Goal: Contribute content: Add original content to the website for others to see

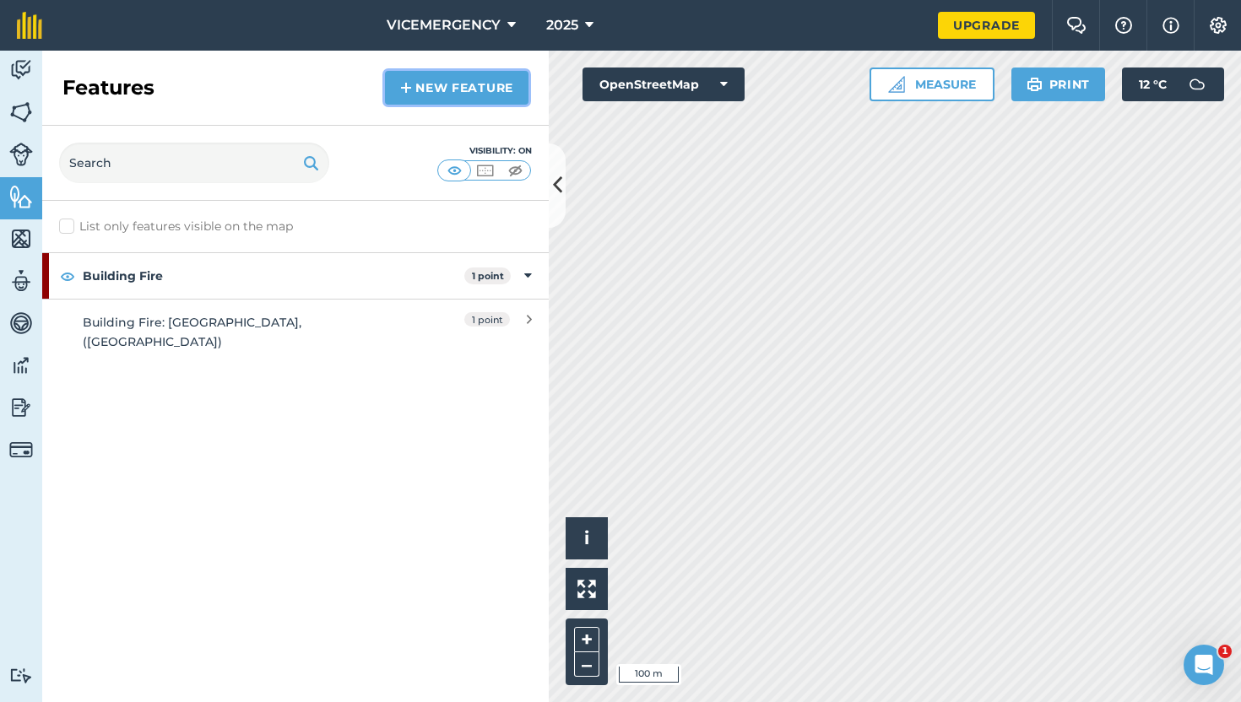
click at [468, 95] on link "New feature" at bounding box center [456, 88] width 143 height 34
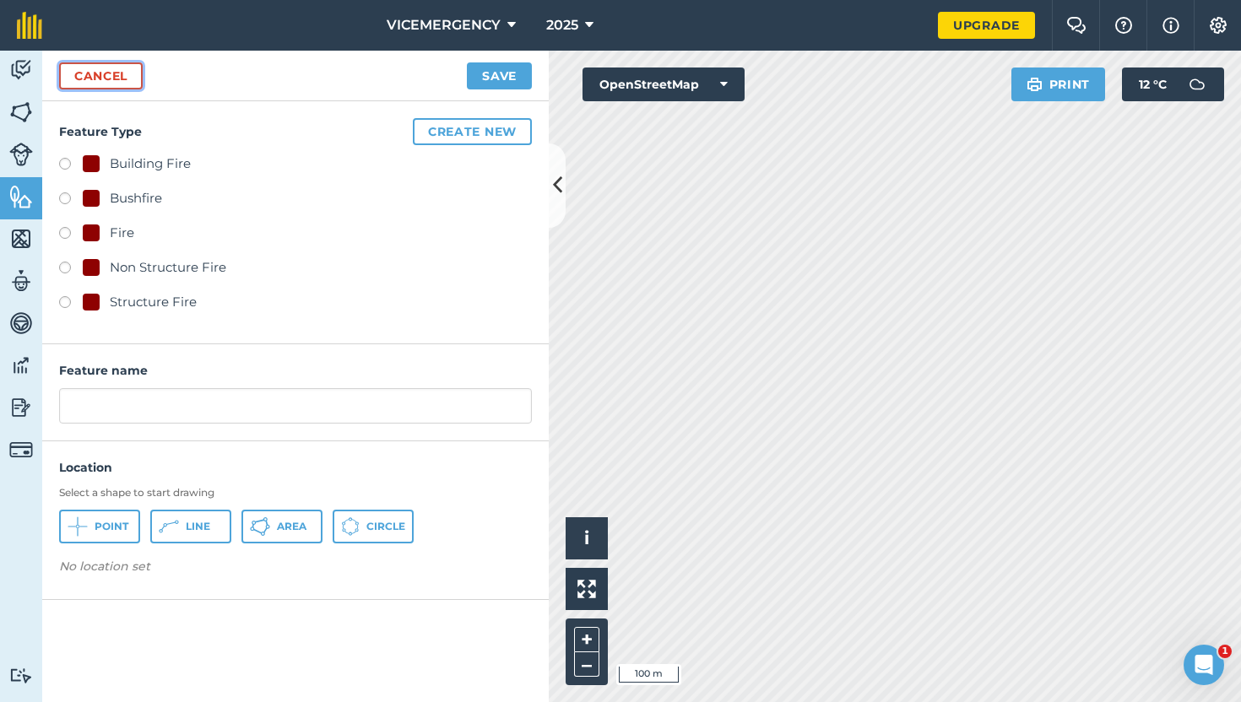
click at [119, 82] on link "Cancel" at bounding box center [101, 75] width 84 height 27
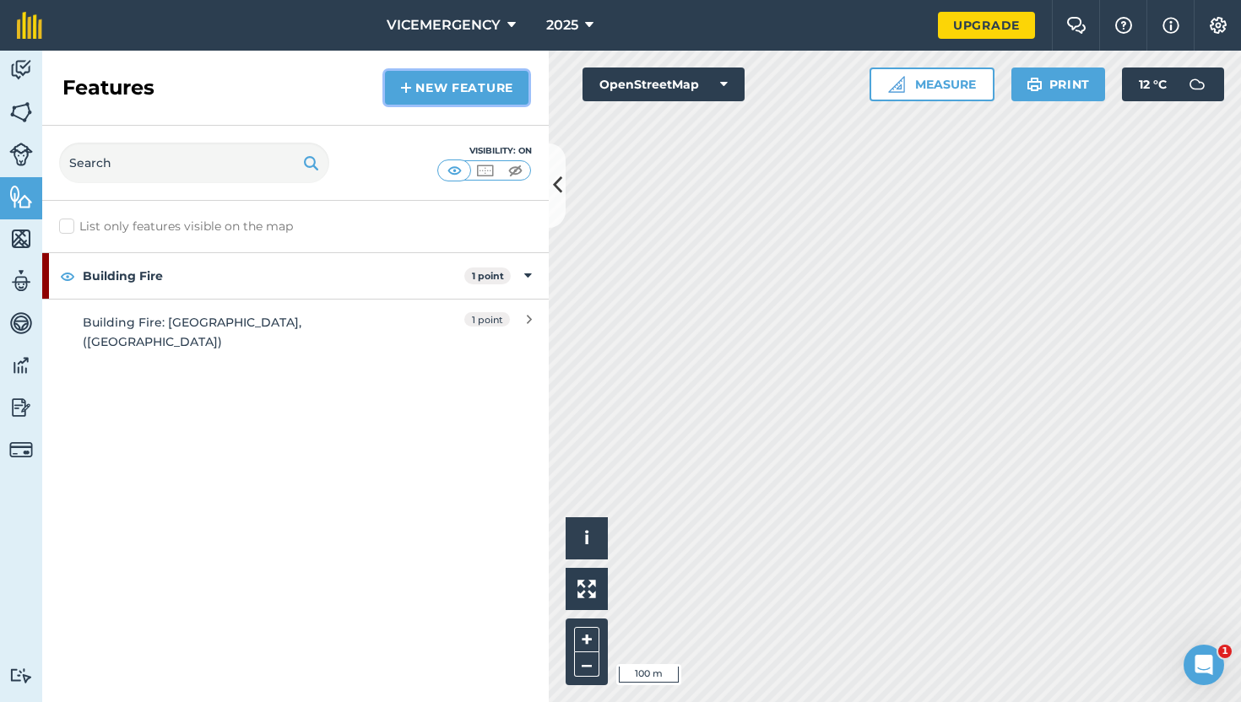
click at [484, 90] on link "New feature" at bounding box center [456, 88] width 143 height 34
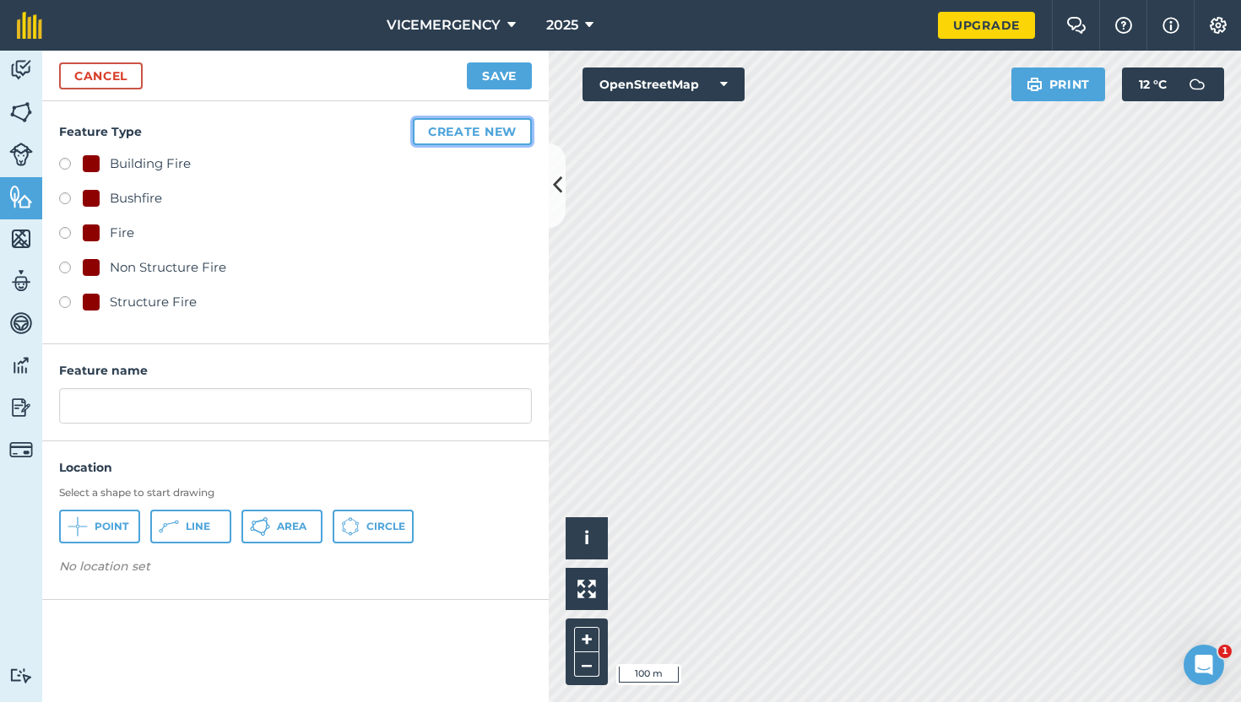
click at [457, 131] on button "Create new" at bounding box center [472, 131] width 119 height 27
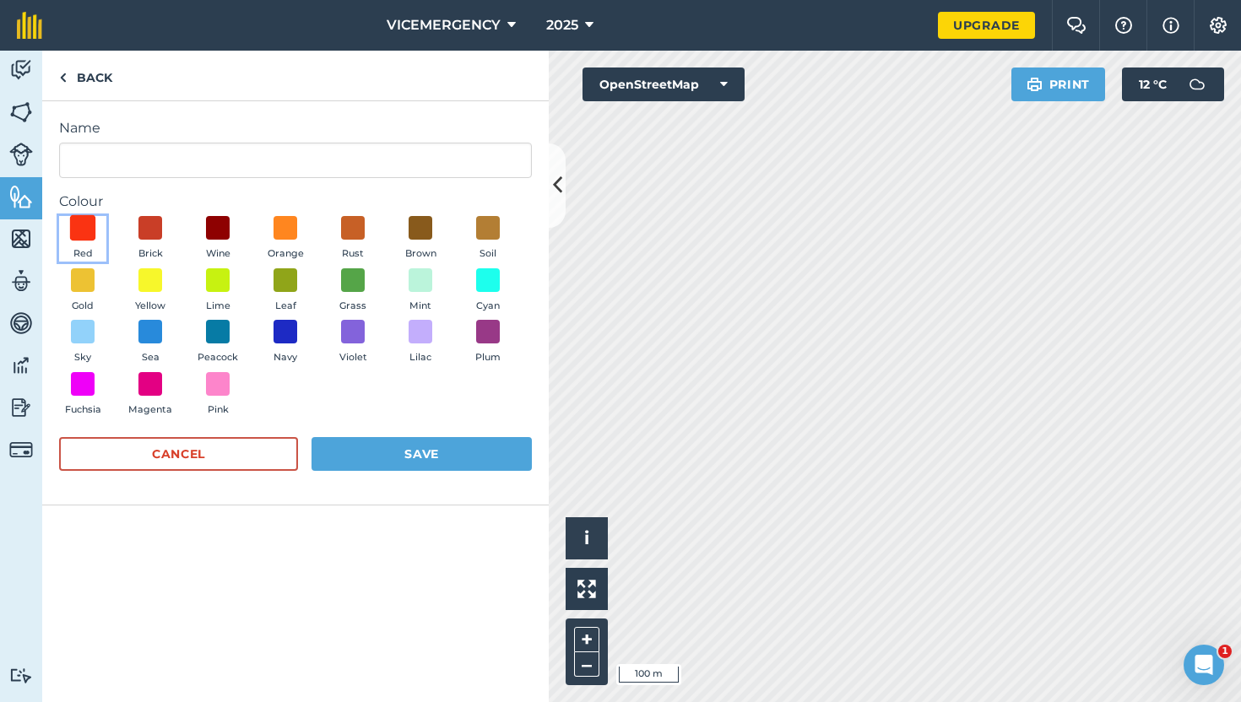
click at [83, 219] on span at bounding box center [83, 228] width 26 height 26
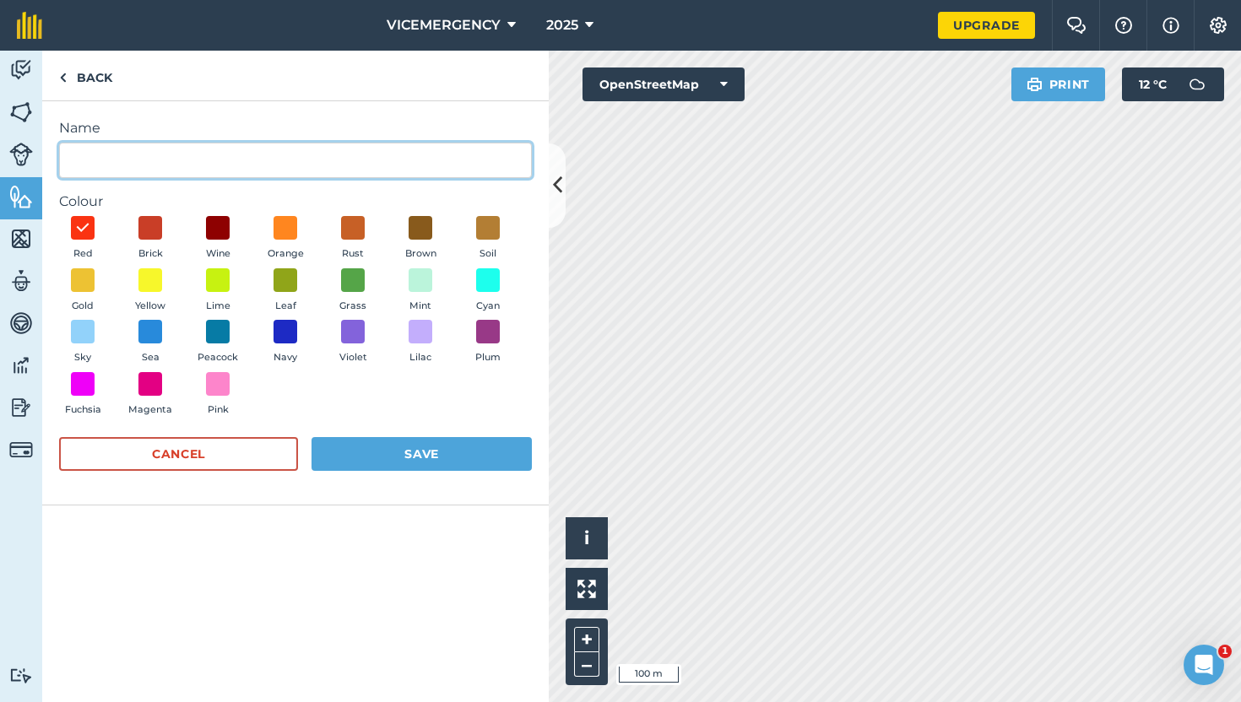
click at [157, 159] on input "Name" at bounding box center [295, 160] width 473 height 35
type input "EMERGENCY WARNING"
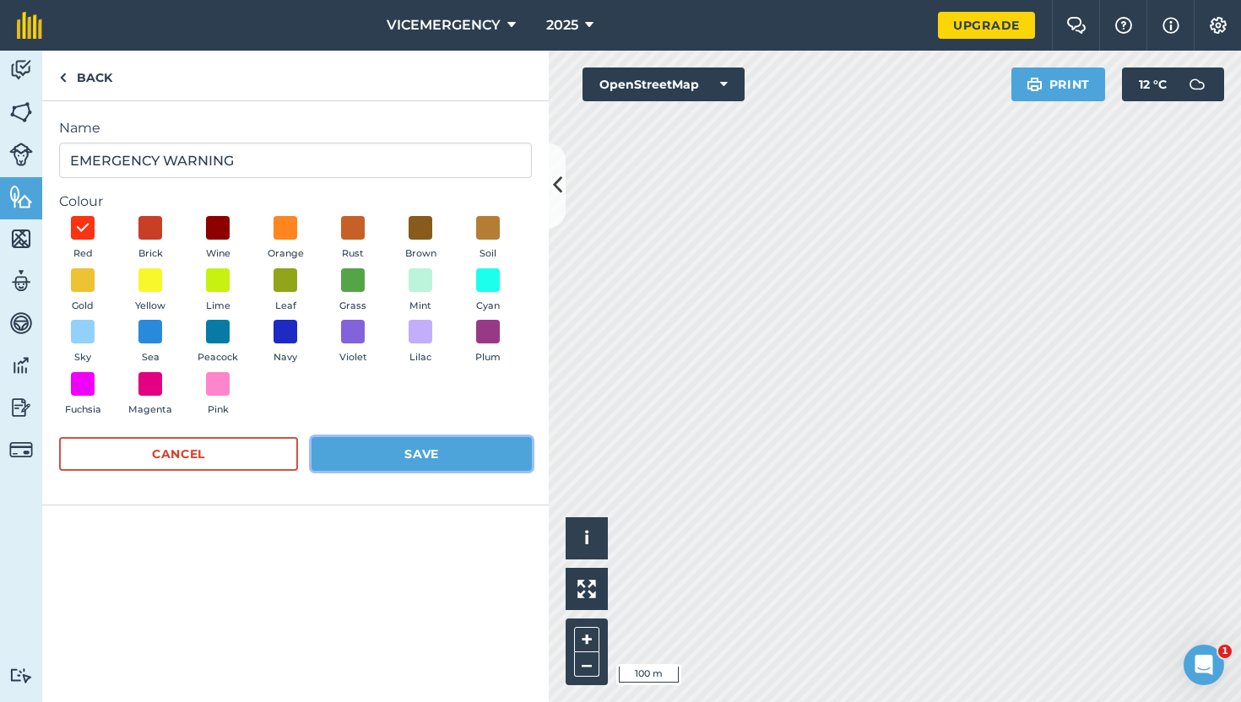
click at [394, 457] on button "Save" at bounding box center [421, 454] width 220 height 34
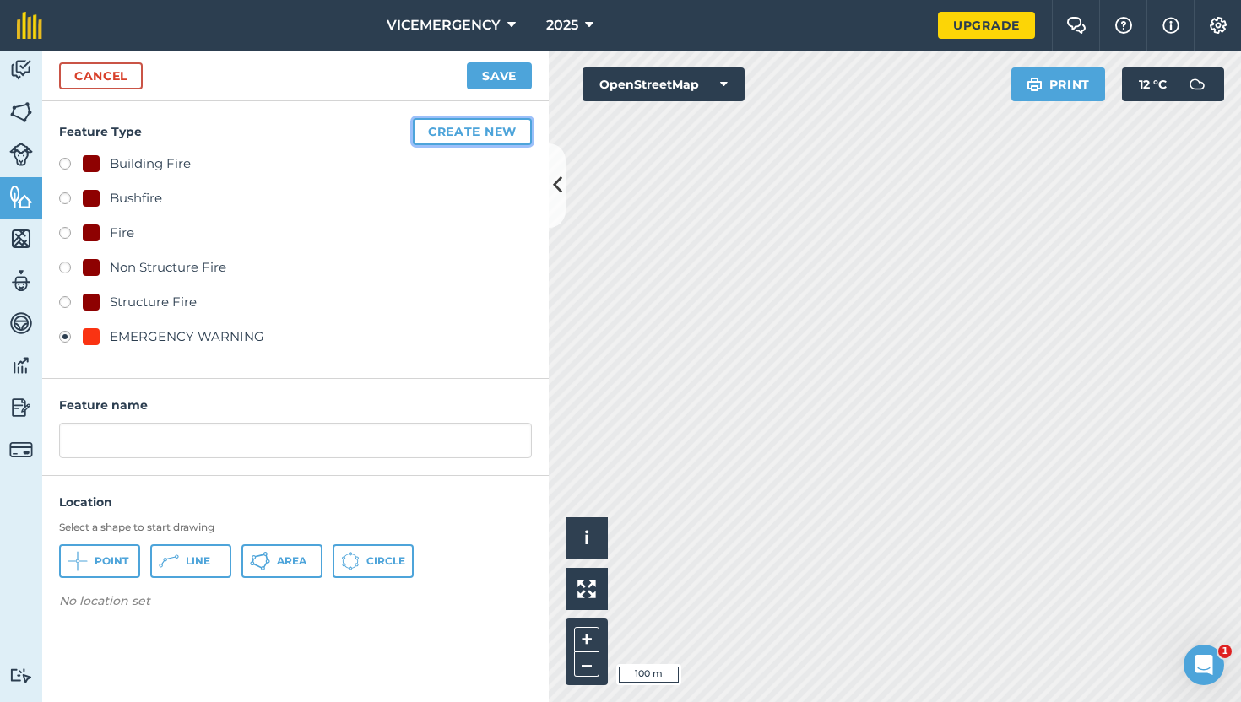
click at [484, 139] on button "Create new" at bounding box center [472, 131] width 119 height 27
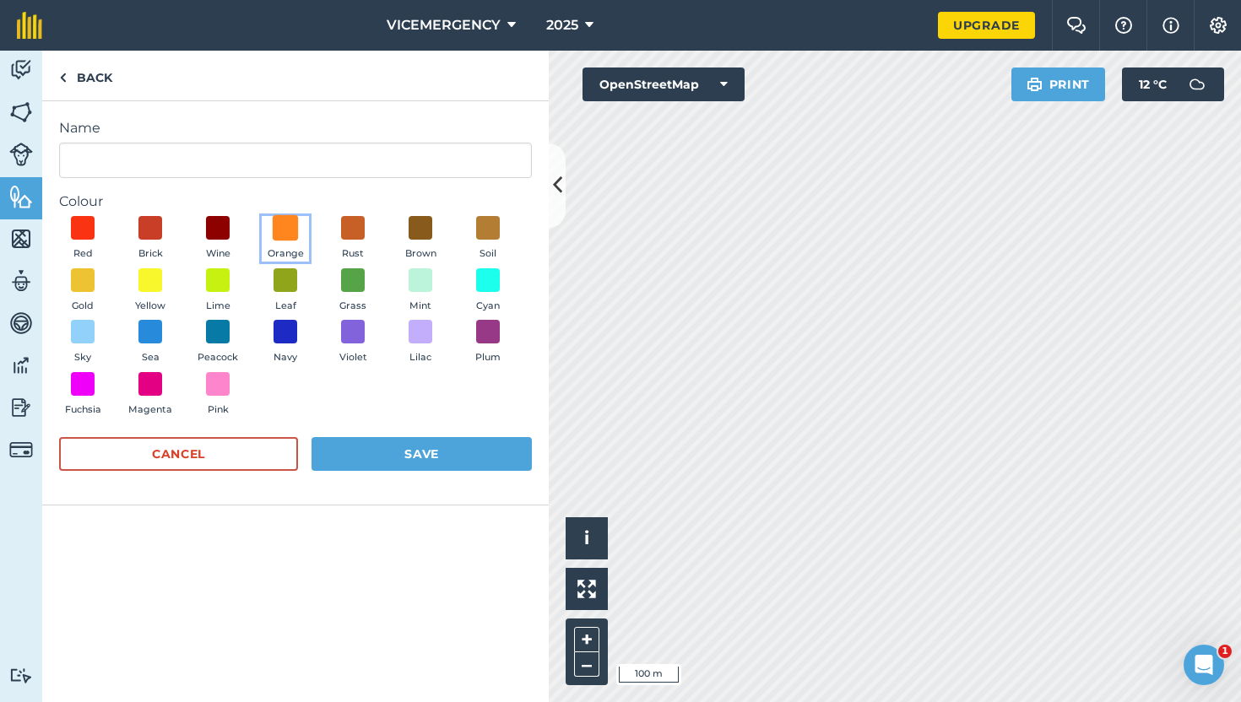
click at [275, 236] on span at bounding box center [286, 228] width 26 height 26
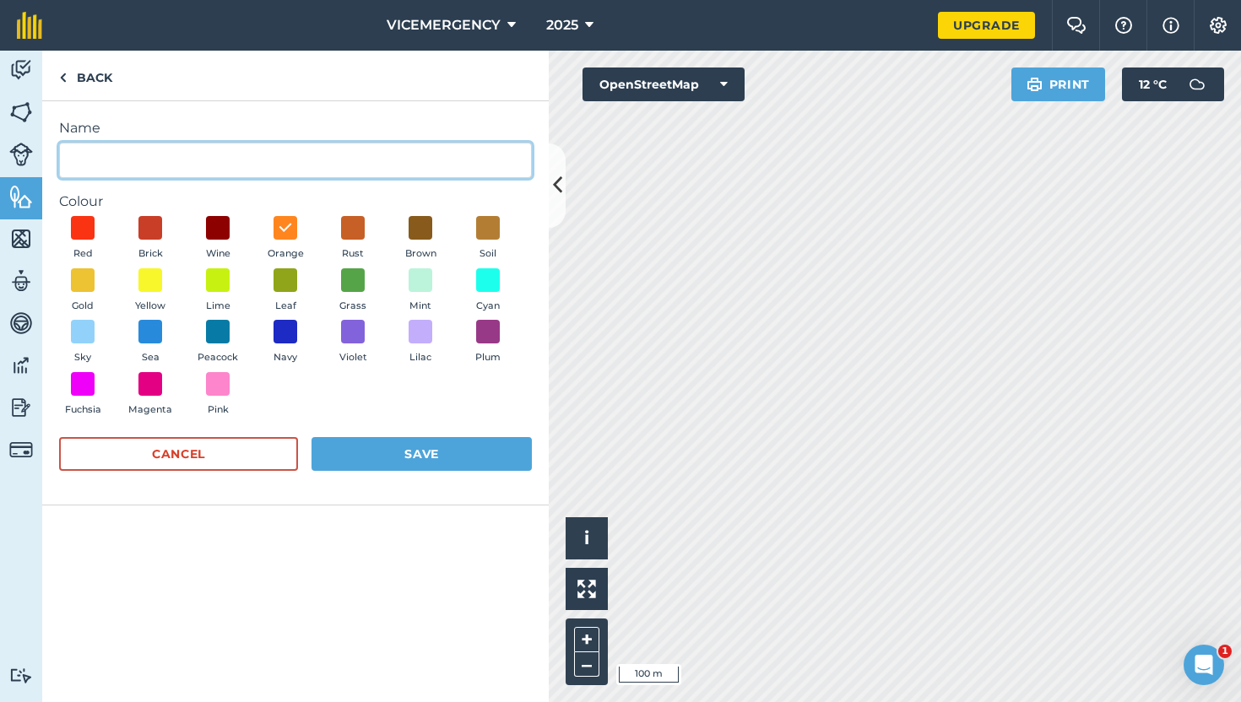
click at [179, 167] on input "Name" at bounding box center [295, 160] width 473 height 35
type input "WATCH & ACT"
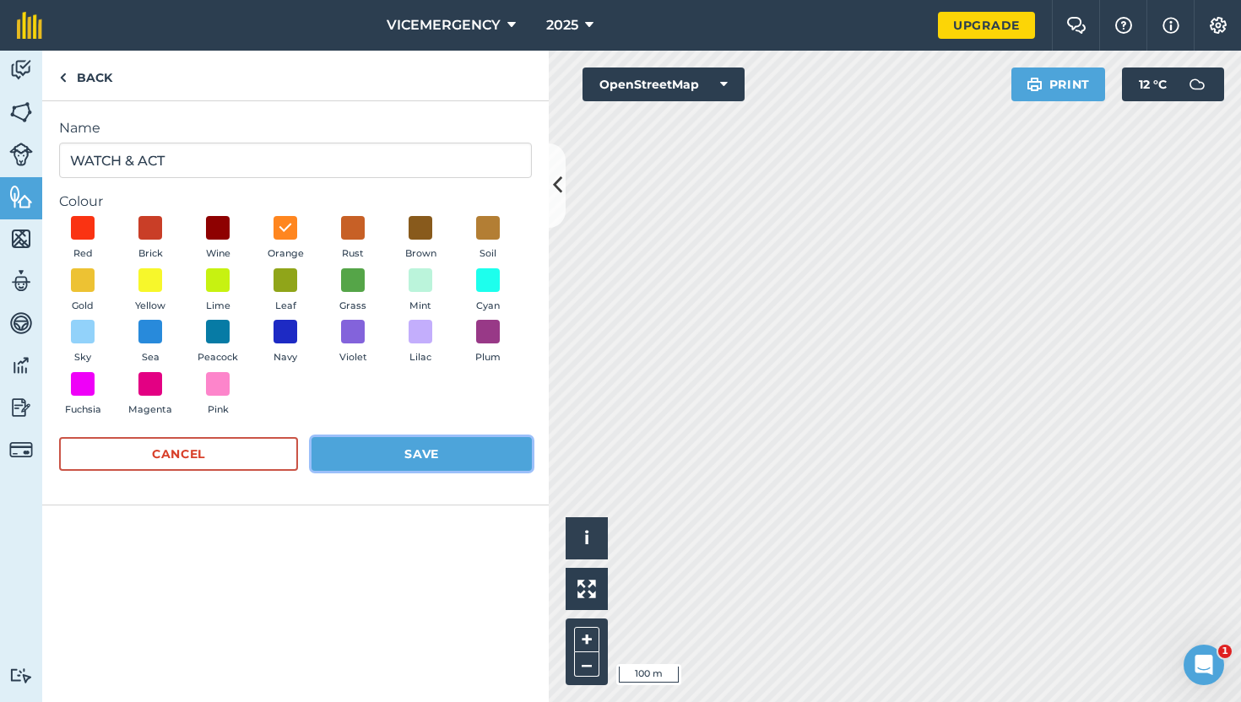
click at [414, 462] on button "Save" at bounding box center [421, 454] width 220 height 34
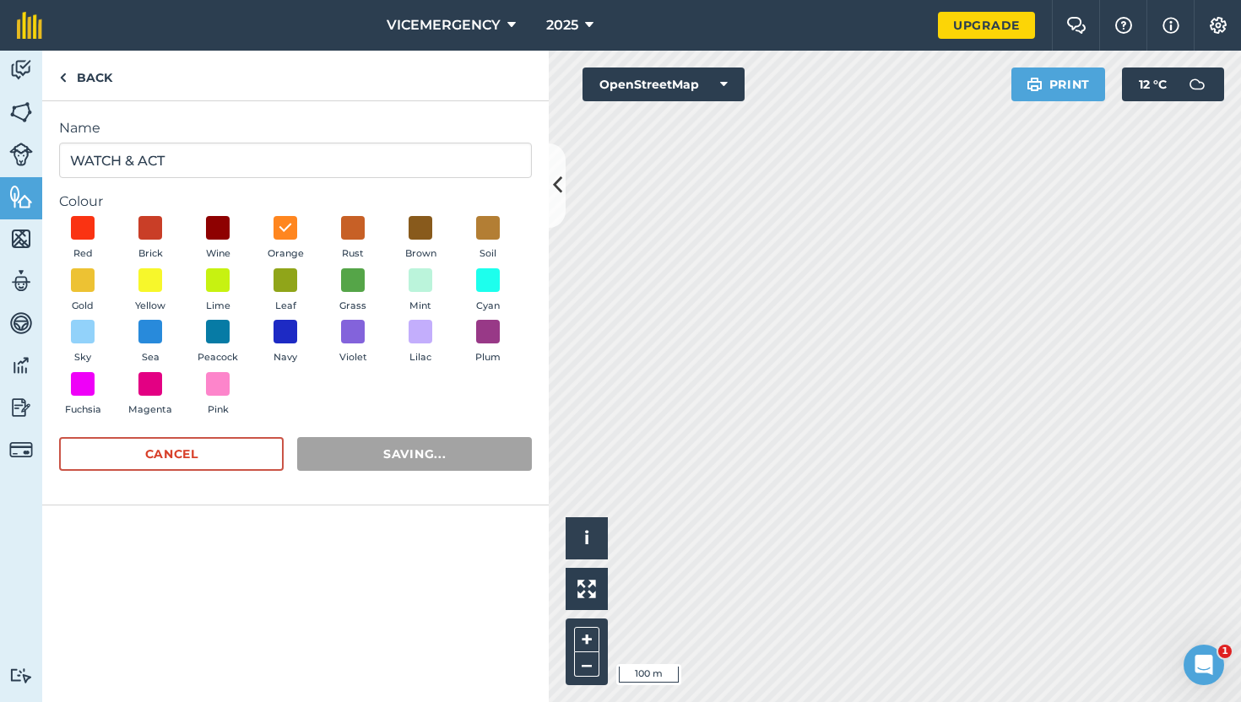
radio input "false"
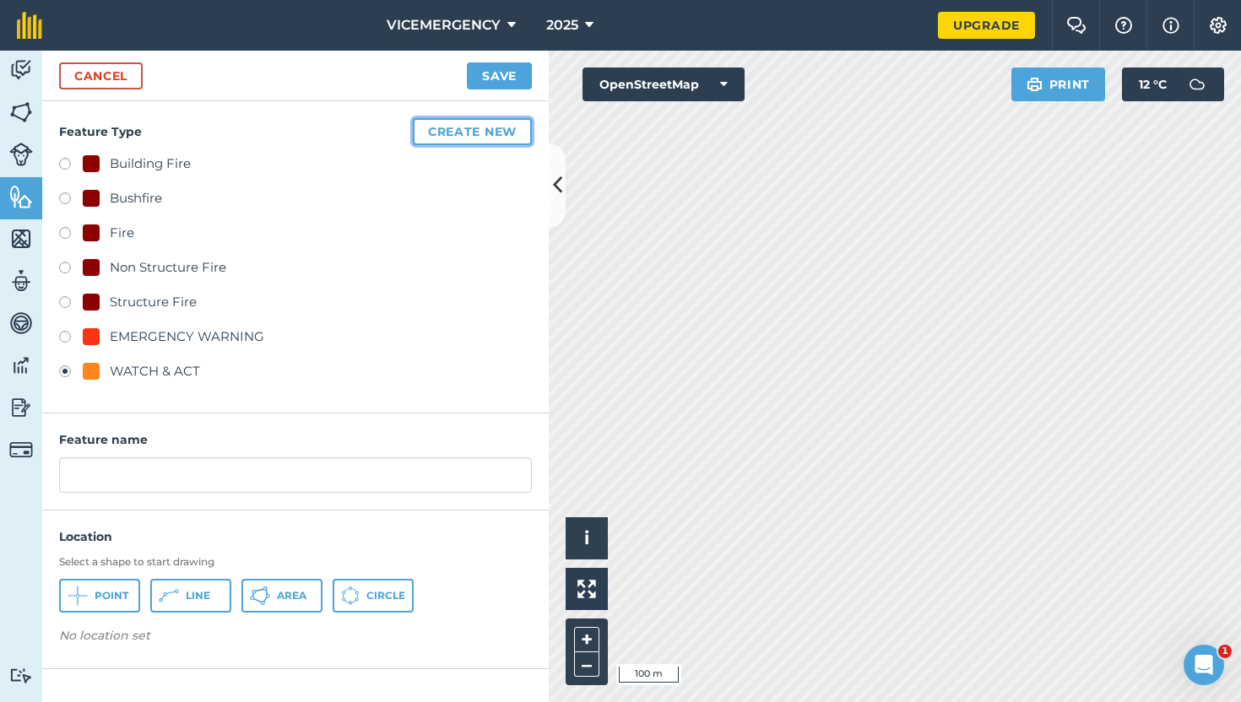
click at [478, 138] on button "Create new" at bounding box center [472, 131] width 119 height 27
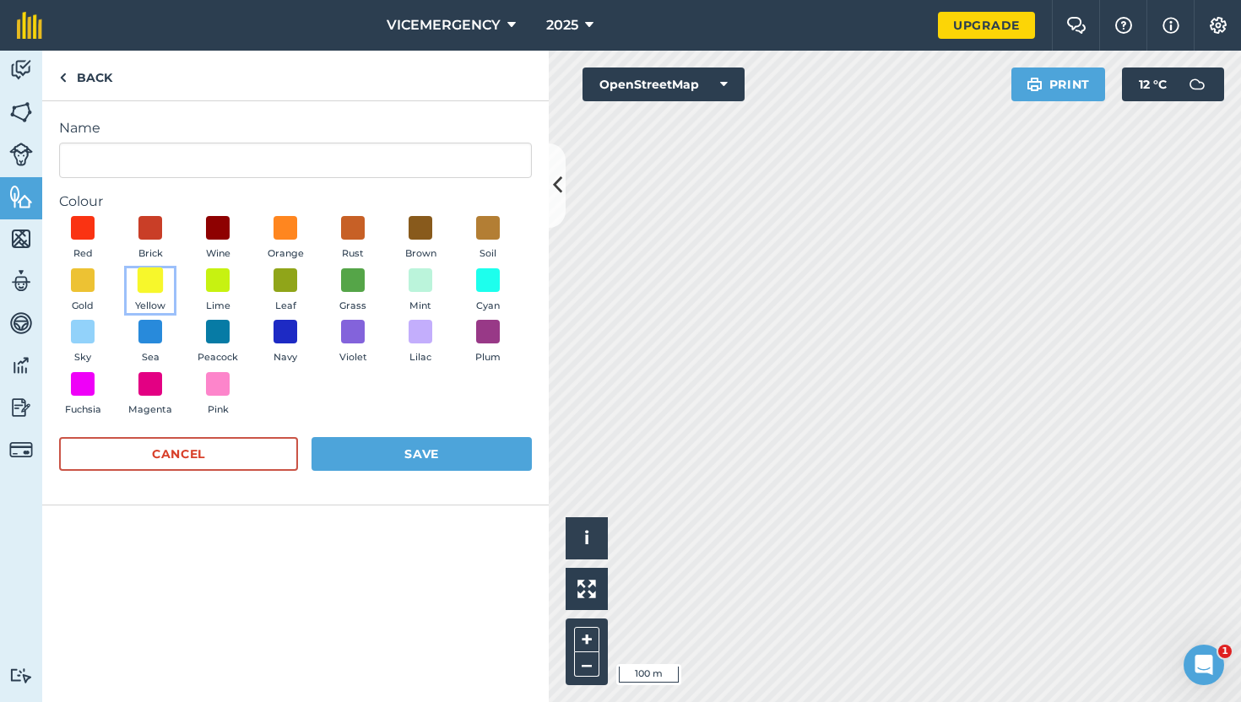
click at [149, 282] on span at bounding box center [151, 280] width 26 height 26
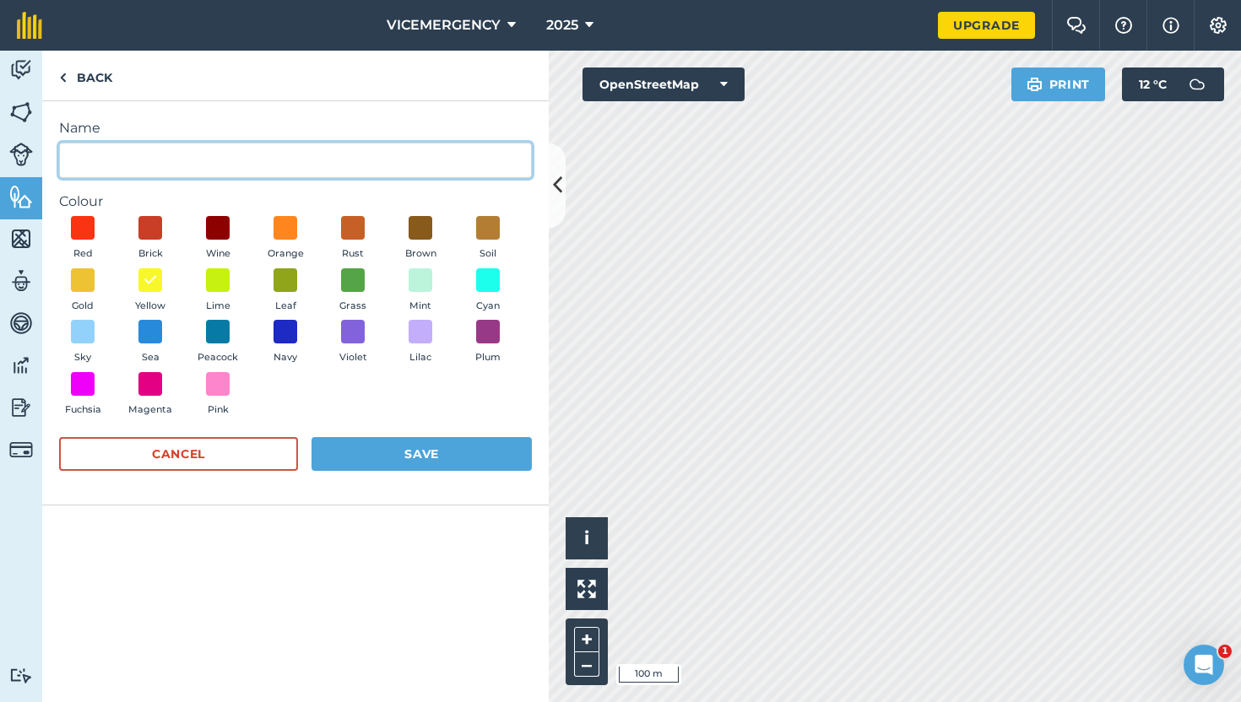
click at [149, 158] on input "Name" at bounding box center [295, 160] width 473 height 35
type input "ADVICE"
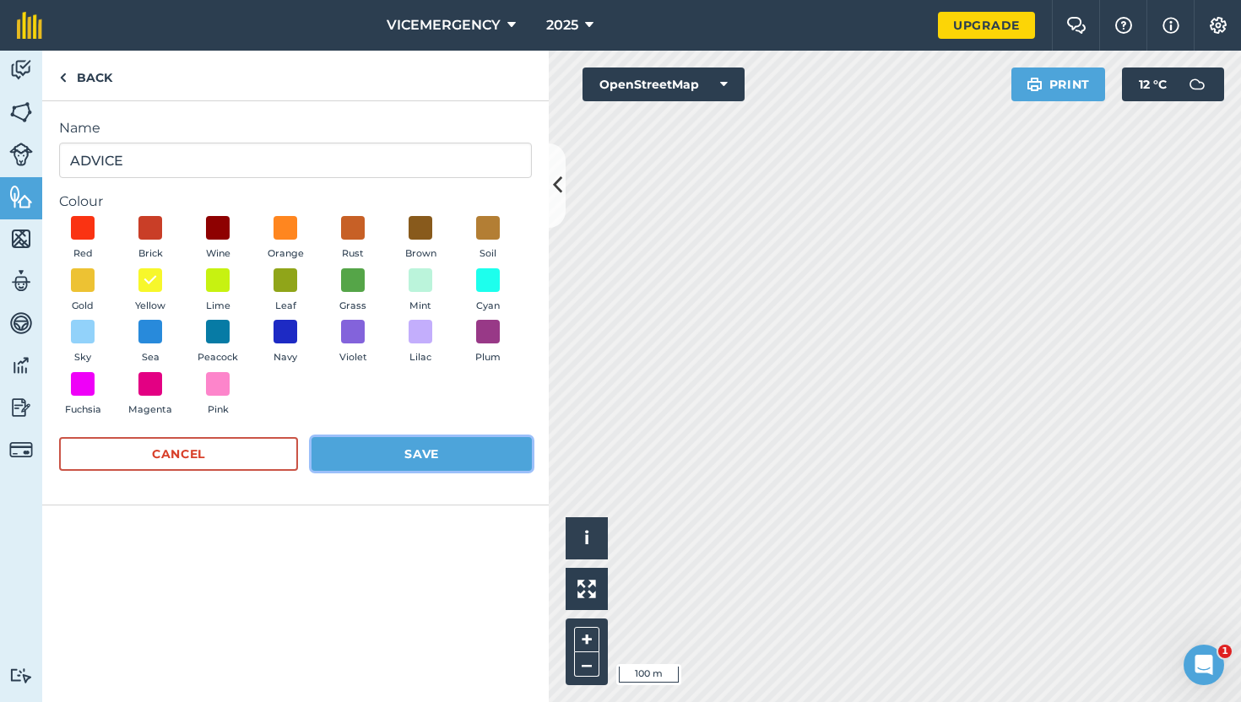
click at [406, 451] on button "Save" at bounding box center [421, 454] width 220 height 34
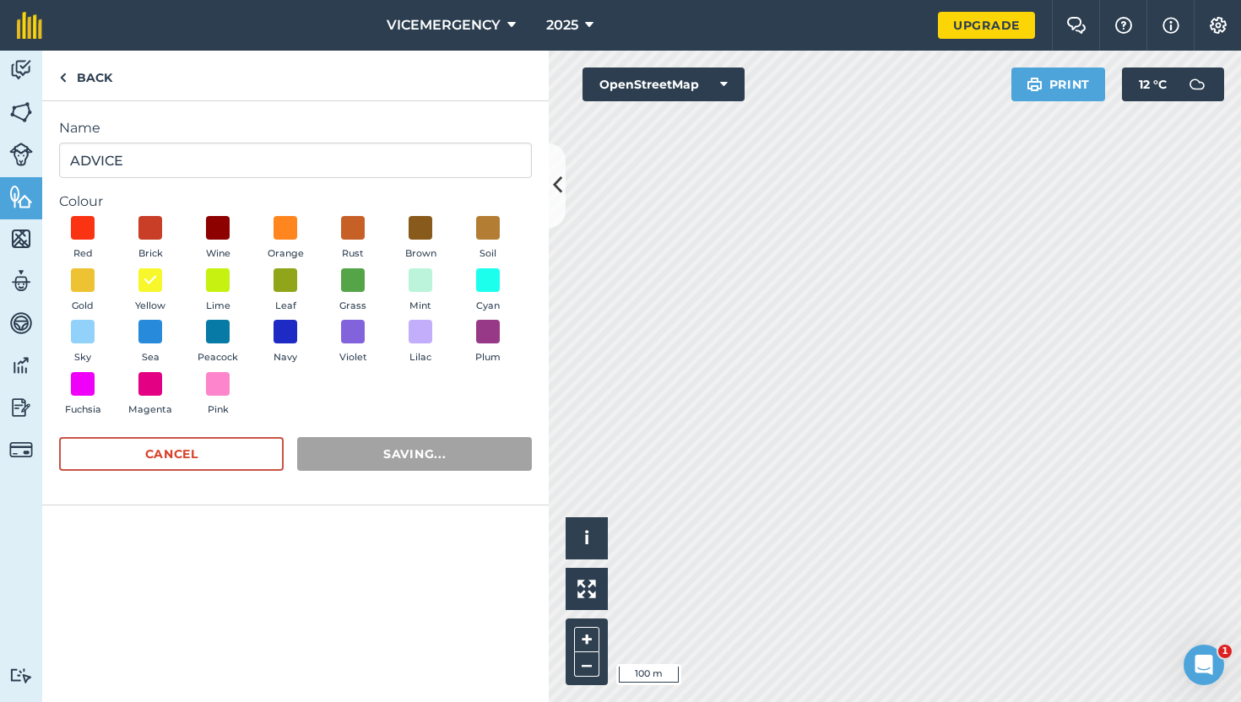
radio input "false"
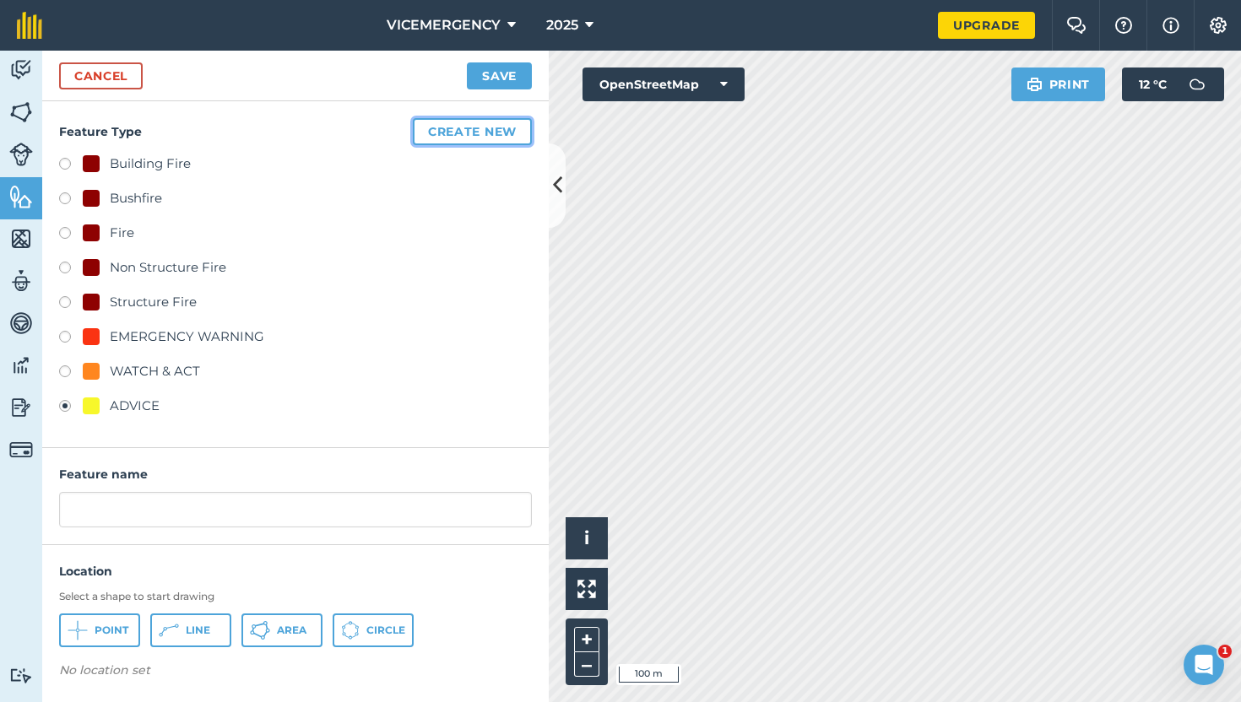
click at [490, 122] on button "Create new" at bounding box center [472, 131] width 119 height 27
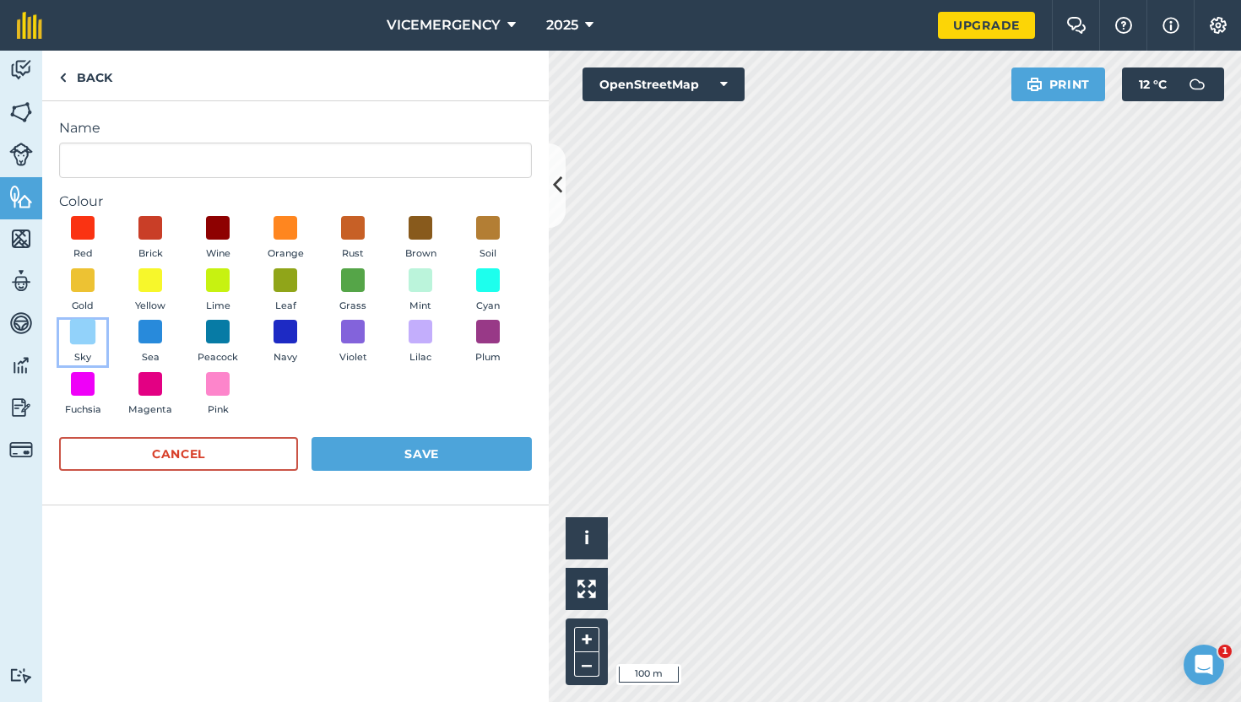
click at [80, 332] on span at bounding box center [83, 332] width 26 height 26
click at [140, 332] on span at bounding box center [151, 332] width 26 height 26
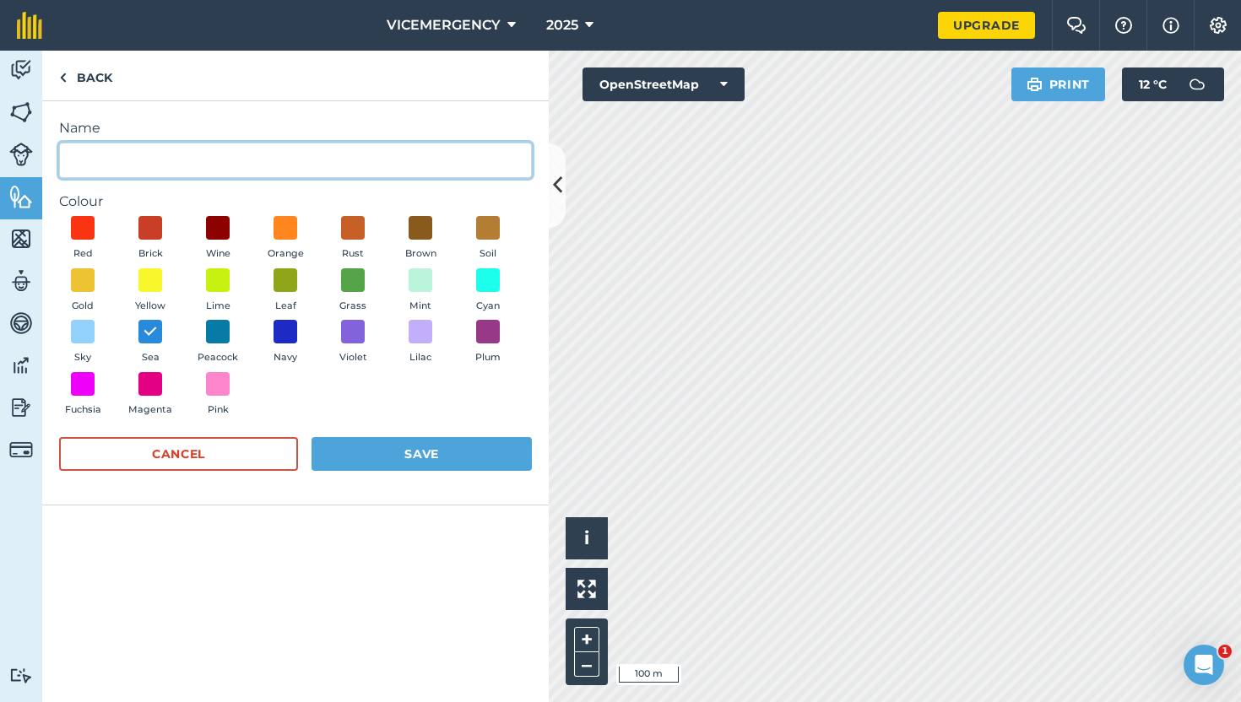
click at [155, 156] on input "Name" at bounding box center [295, 160] width 473 height 35
type input "COMMUNITY INFORMATION"
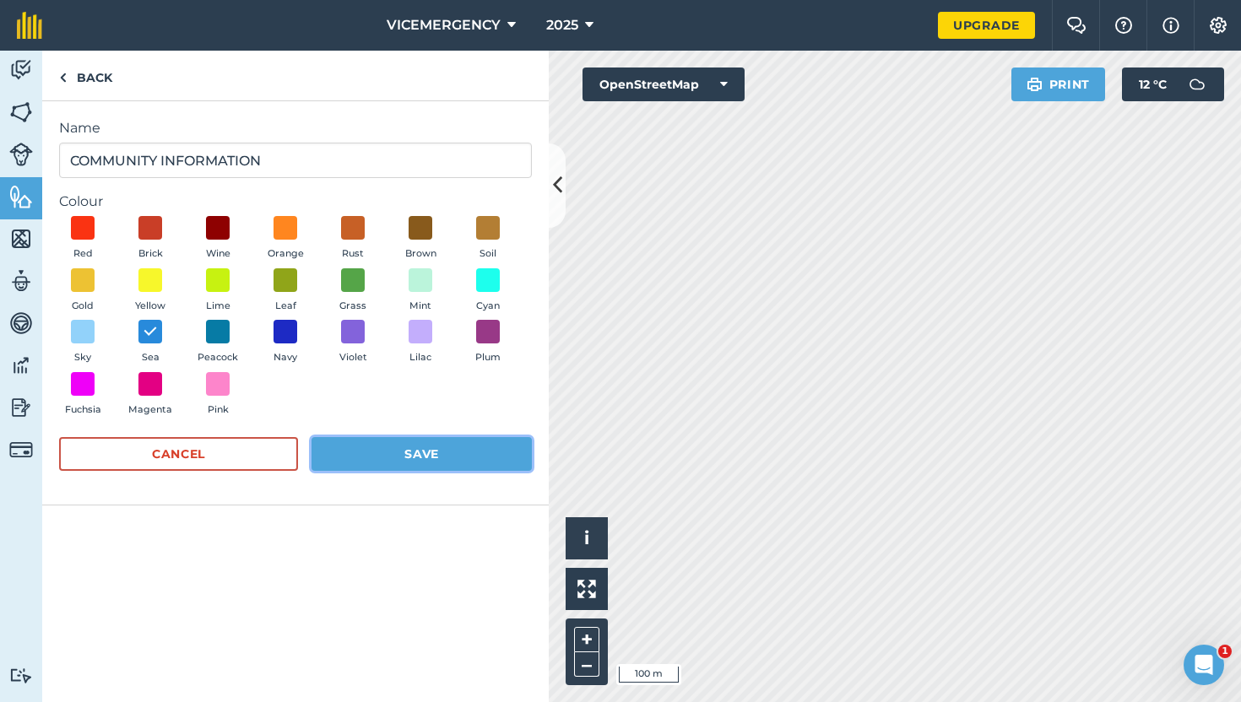
click at [389, 462] on button "Save" at bounding box center [421, 454] width 220 height 34
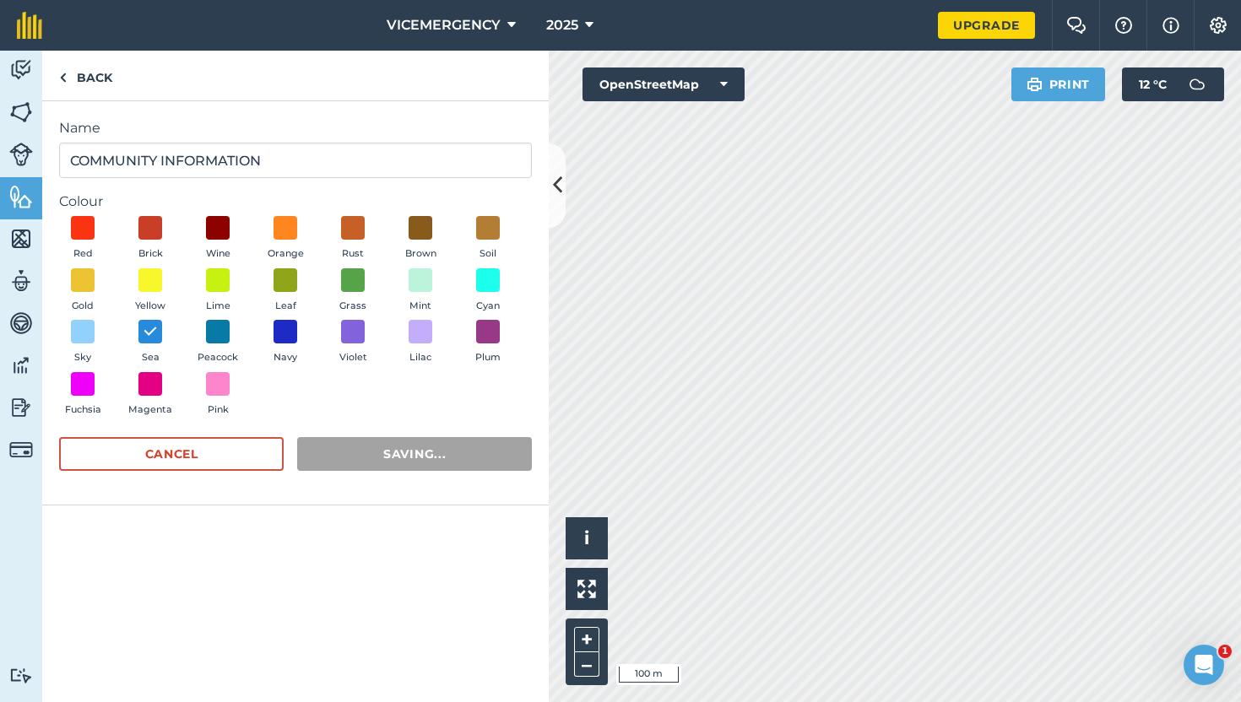
radio input "false"
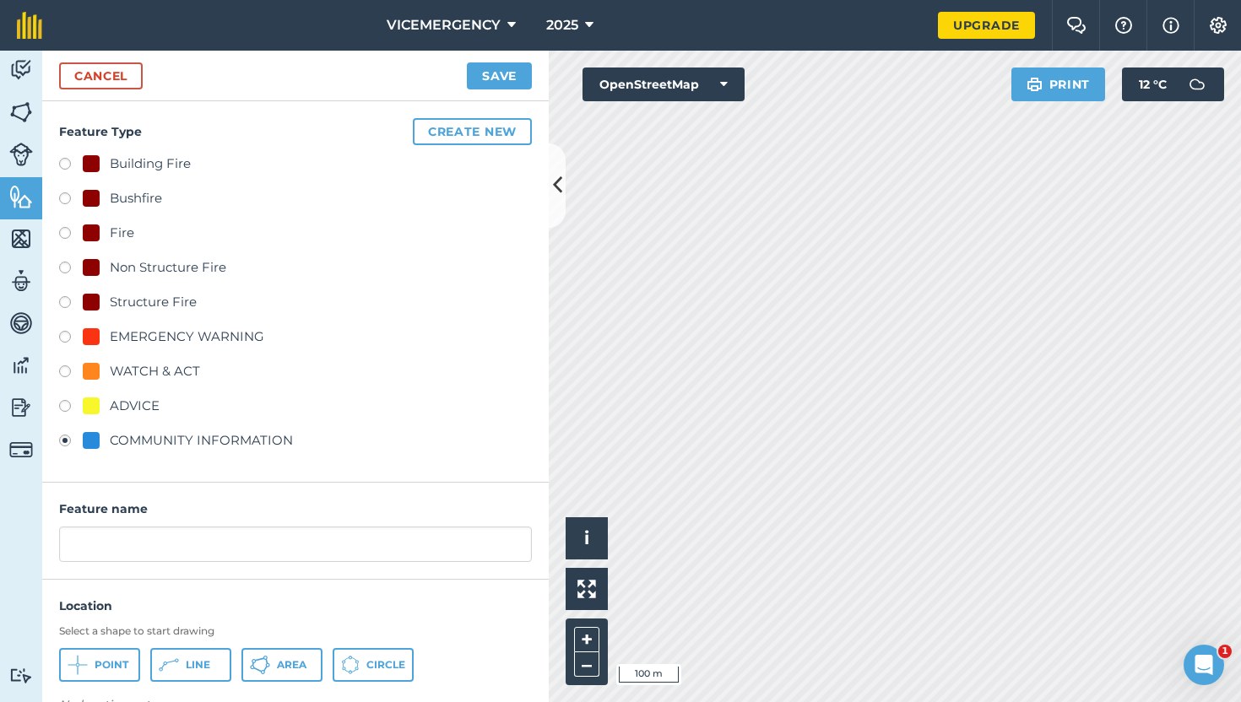
click at [66, 370] on label at bounding box center [71, 373] width 24 height 17
radio input "true"
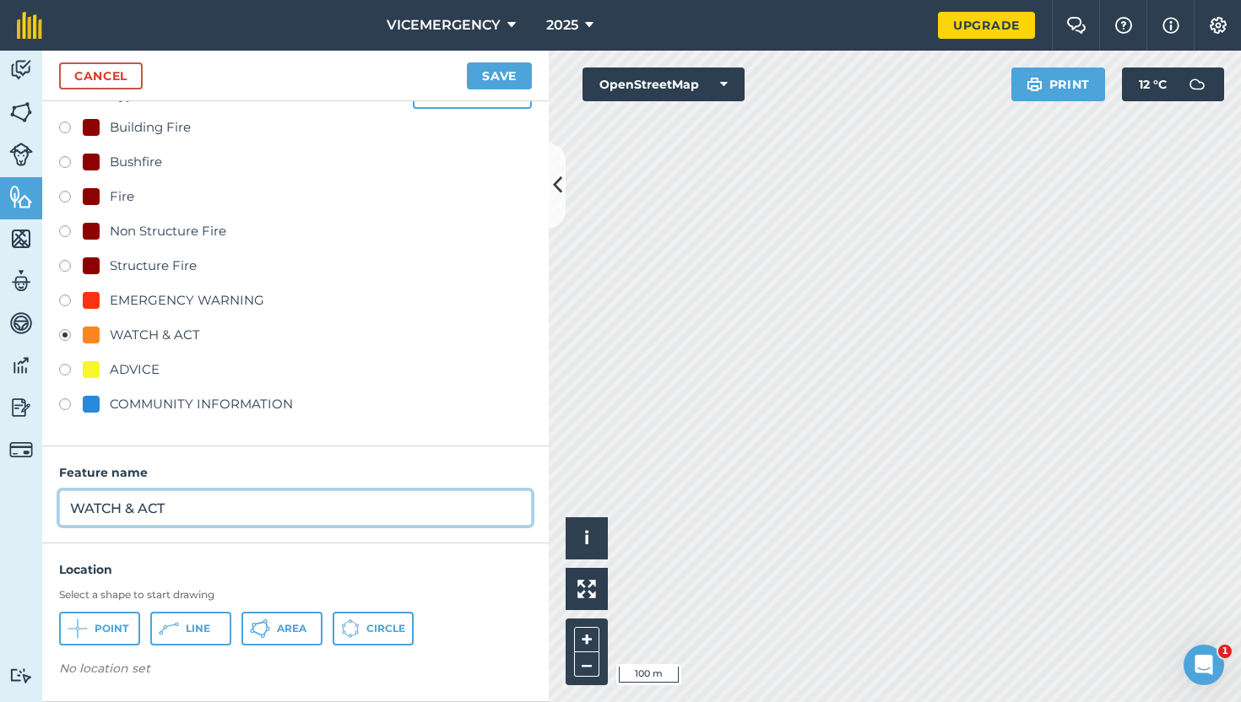
click at [192, 506] on input "WATCH & ACT" at bounding box center [295, 507] width 473 height 35
click at [181, 507] on input "WATCH & ACT - Stay Back 2 Blocks" at bounding box center [295, 507] width 473 height 35
click at [383, 509] on input "WATCH & ACT - Building Fire - Stay Back 2 Blocks" at bounding box center [295, 507] width 473 height 35
click at [379, 509] on input "WATCH & ACT - Building Fire - Stay Back 2 Blocks" at bounding box center [295, 507] width 473 height 35
click at [352, 511] on input "WATCH & ACT - Building Fire - Stay Back 2 Blocks" at bounding box center [295, 507] width 473 height 35
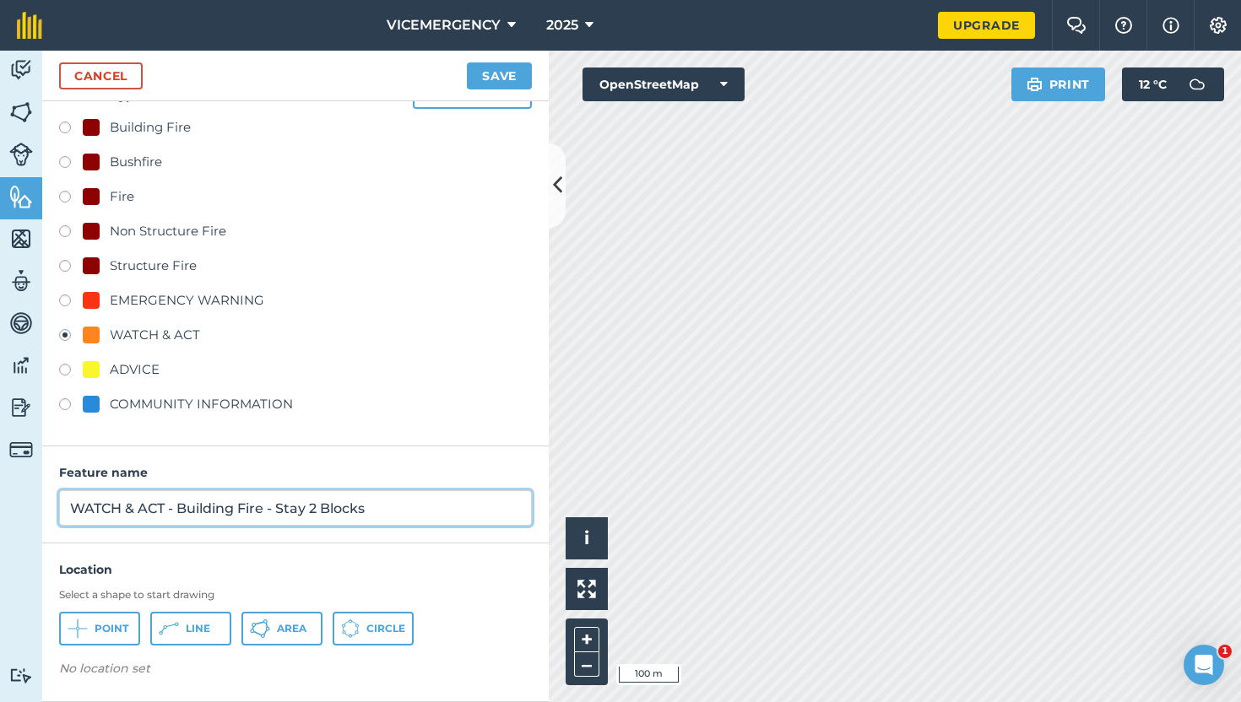
click at [340, 509] on input "WATCH & ACT - Building Fire - Stay 2 Blocks" at bounding box center [295, 507] width 473 height 35
click at [350, 511] on input "WATCH & ACT - Building Fire - Stay 2 Blocks" at bounding box center [295, 507] width 473 height 35
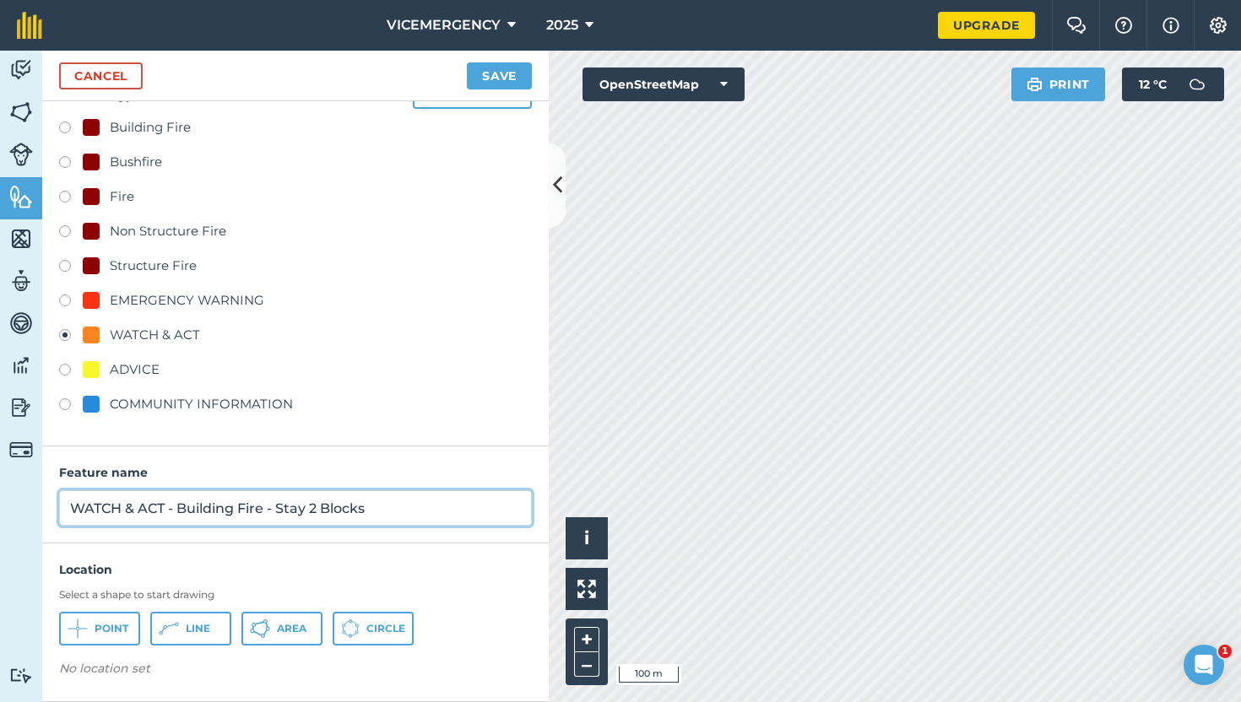
click at [350, 511] on input "WATCH & ACT - Building Fire - Stay 2 Blocks" at bounding box center [295, 507] width 473 height 35
type input "WATCH & ACT - Building Fire - Stay 2 Streets Back"
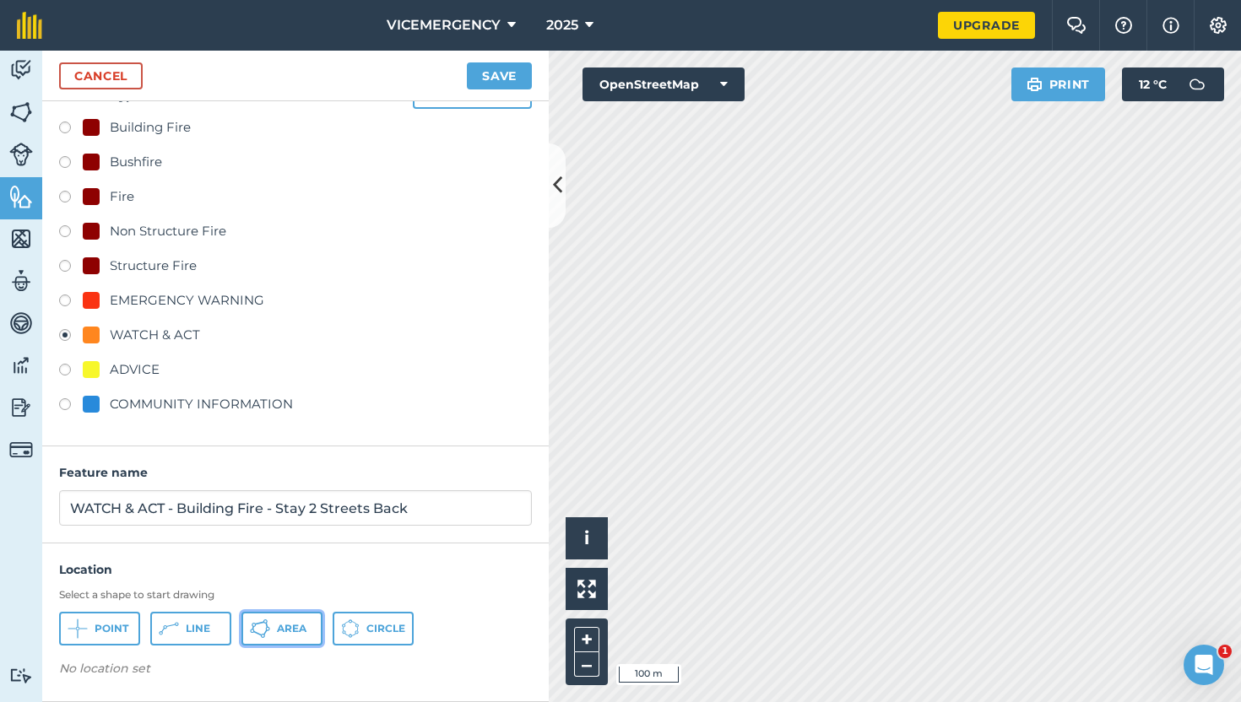
click at [285, 633] on span "Area" at bounding box center [292, 629] width 30 height 14
click at [509, 74] on button "Save" at bounding box center [499, 75] width 65 height 27
